Goal: Find specific page/section: Find specific page/section

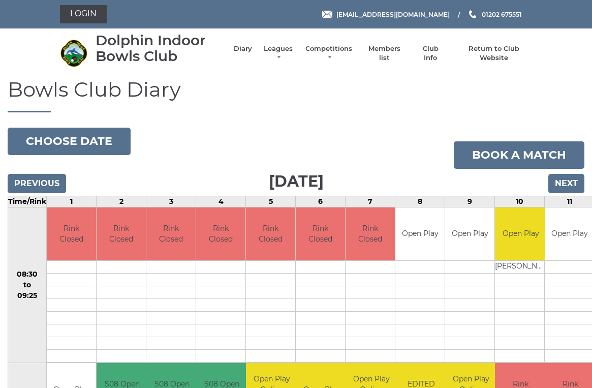
click at [342, 50] on link "Competitions" at bounding box center [328, 53] width 49 height 18
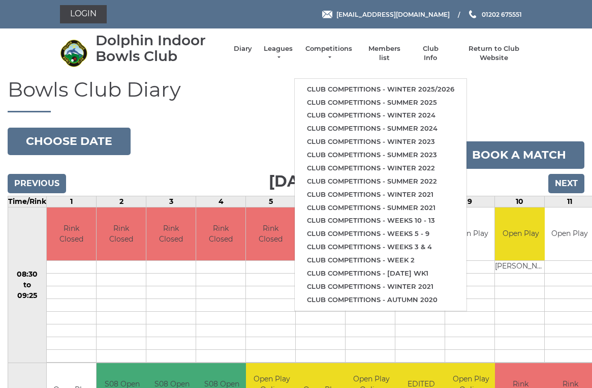
click at [444, 83] on link "Club competitions - Winter 2025/2026" at bounding box center [381, 89] width 172 height 13
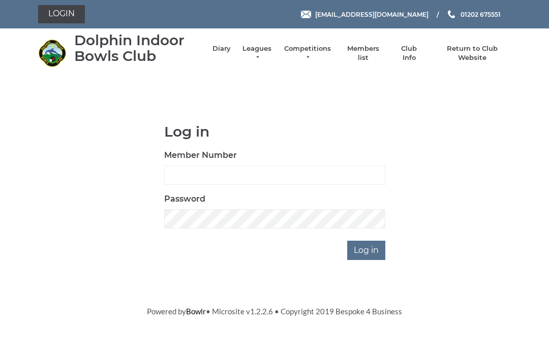
click at [372, 49] on li "Members list" at bounding box center [357, 53] width 52 height 28
click at [482, 46] on li "Return to Club Website" at bounding box center [467, 53] width 87 height 28
click at [481, 50] on link "Return to Club Website" at bounding box center [472, 53] width 77 height 18
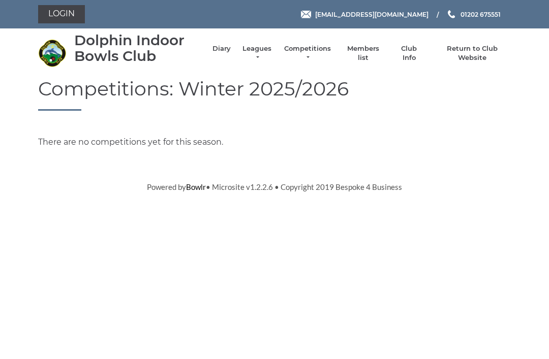
click at [370, 51] on link "Members list" at bounding box center [362, 53] width 42 height 18
